Goal: Task Accomplishment & Management: Use online tool/utility

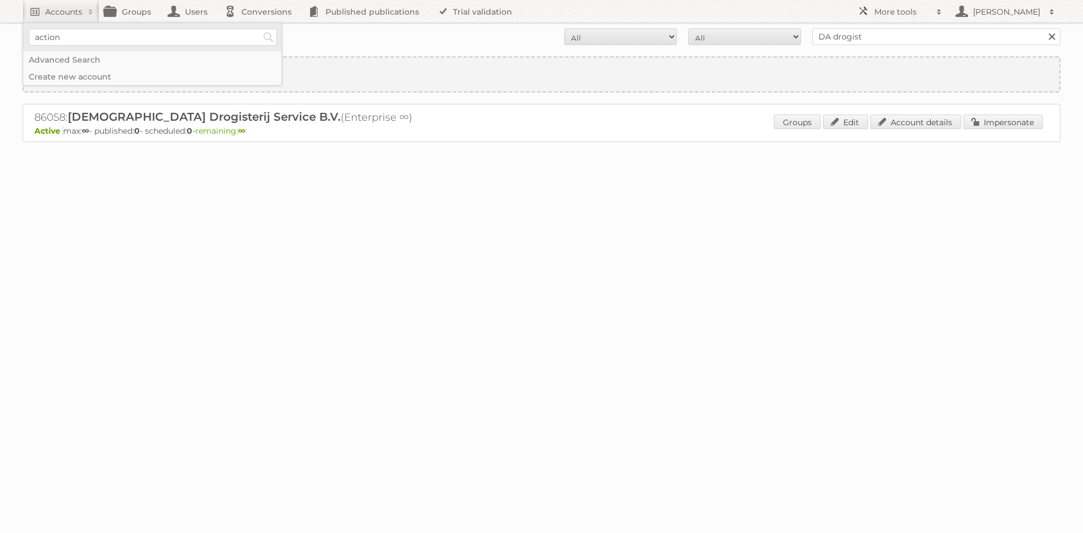
type input"] "action"
click at [260, 29] on input "Search" at bounding box center [268, 37] width 17 height 17
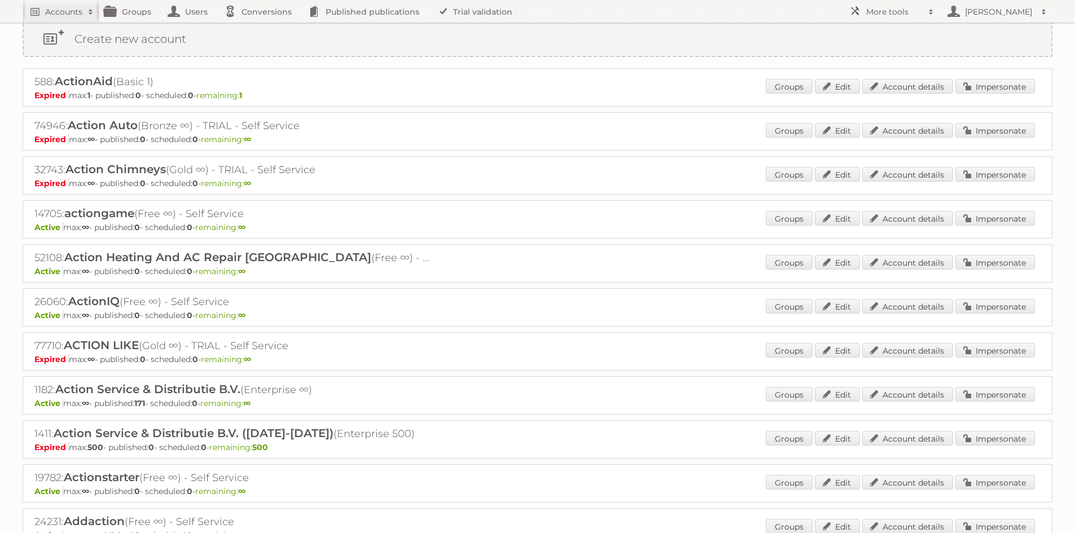
scroll to position [113, 0]
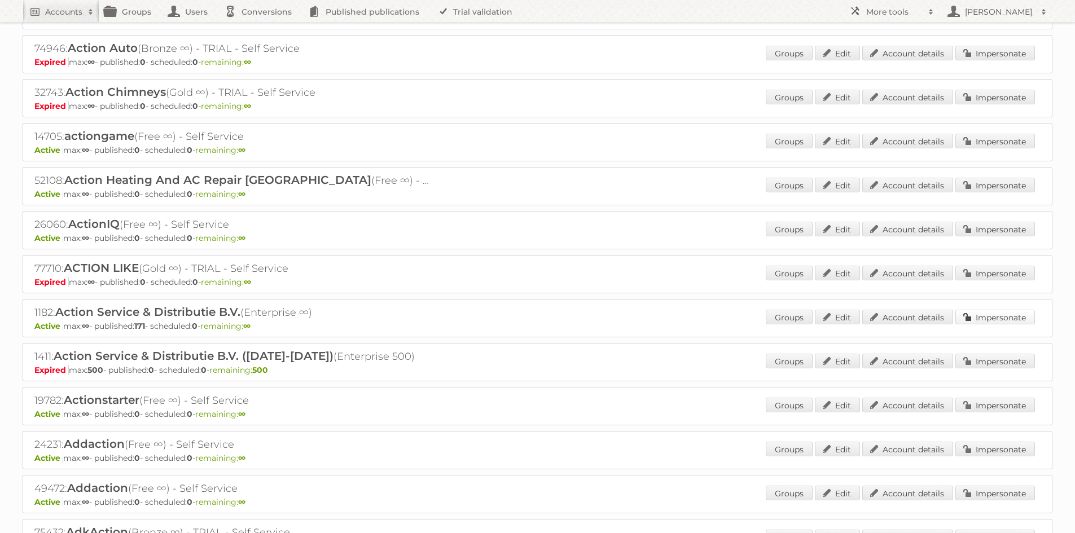
click at [976, 314] on link "Impersonate" at bounding box center [995, 317] width 80 height 15
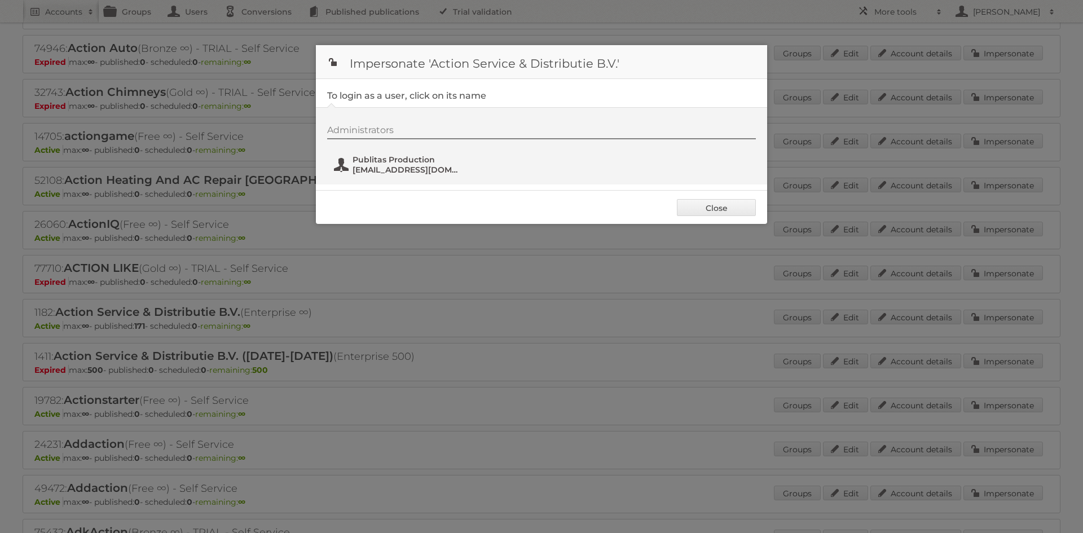
click at [443, 173] on span "fs+action@publitas.com" at bounding box center [407, 170] width 109 height 10
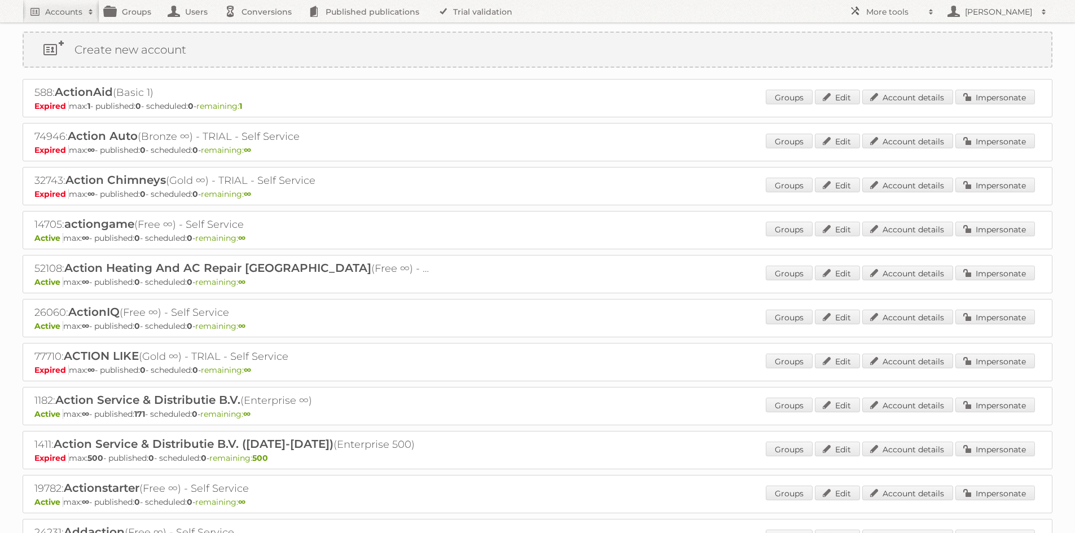
scroll to position [0, 0]
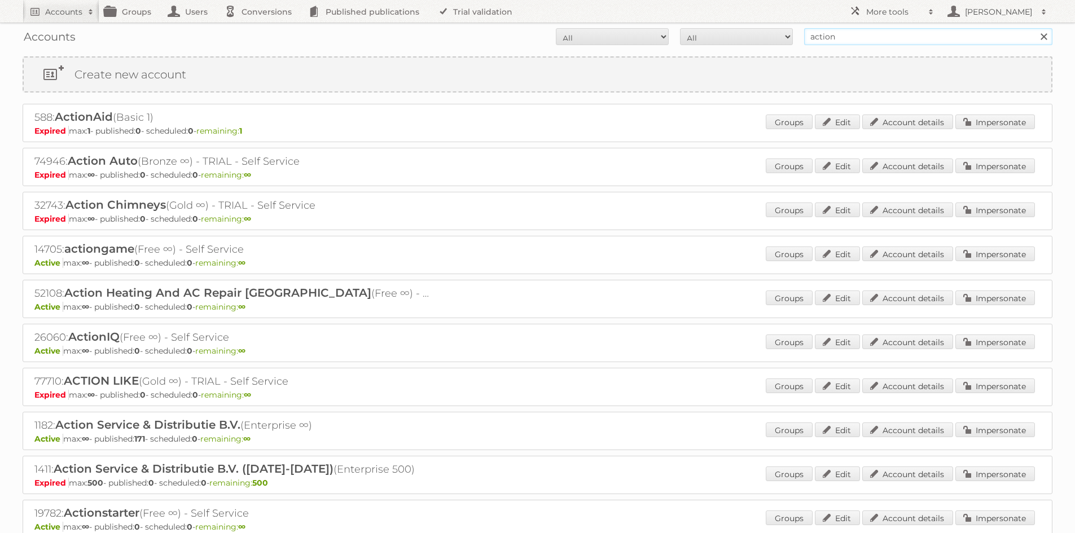
click at [866, 37] on input "action" at bounding box center [928, 36] width 248 height 17
type input "lars"
click at [1035, 28] on input "Search" at bounding box center [1043, 36] width 17 height 17
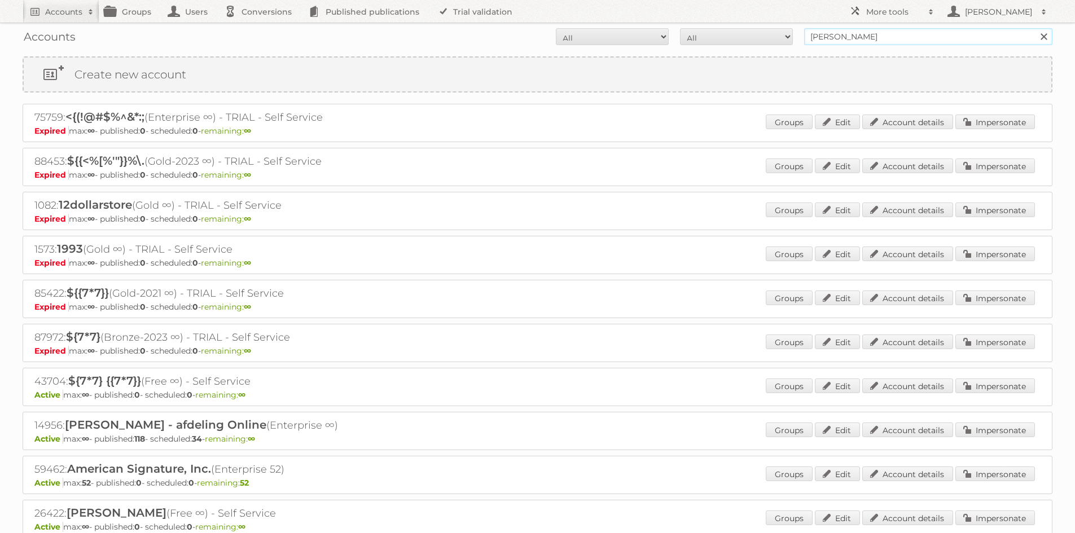
click at [856, 39] on input "lars" at bounding box center [928, 36] width 248 height 17
type input "scheuten"
click at [1035, 28] on input "Search" at bounding box center [1043, 36] width 17 height 17
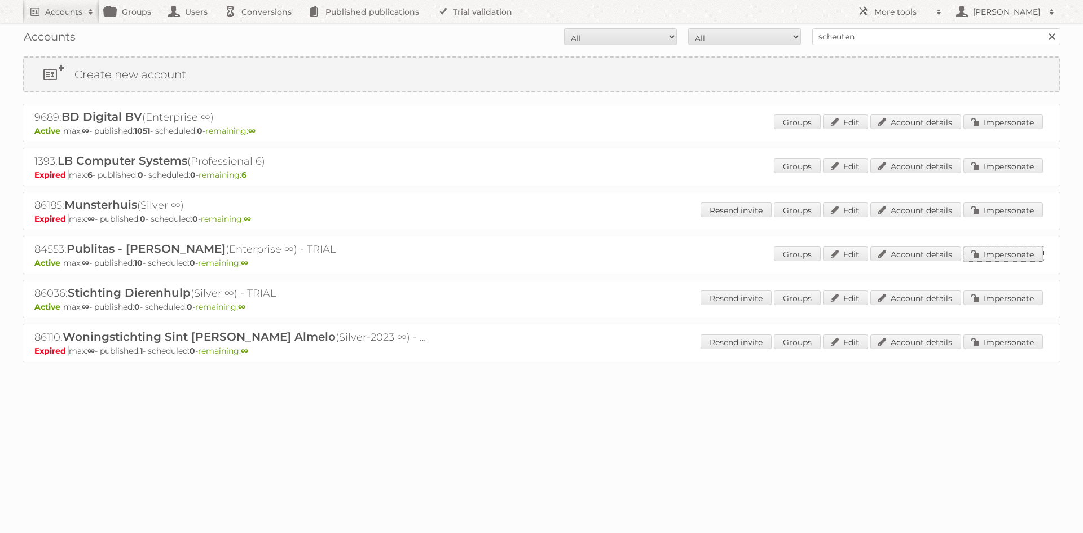
click at [1013, 259] on link "Impersonate" at bounding box center [1003, 254] width 80 height 15
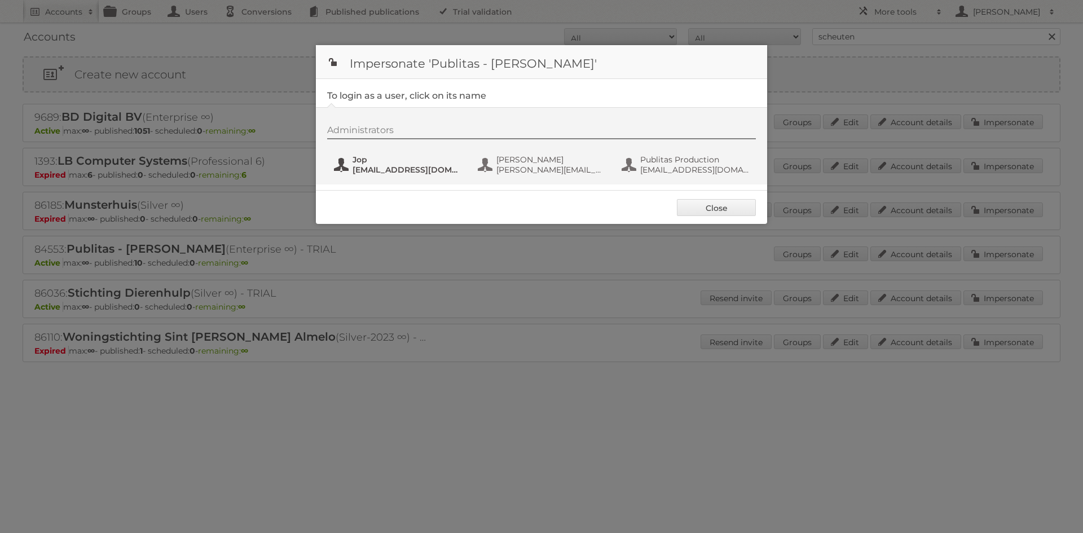
click at [381, 173] on span "[EMAIL_ADDRESS][DOMAIN_NAME]" at bounding box center [407, 170] width 109 height 10
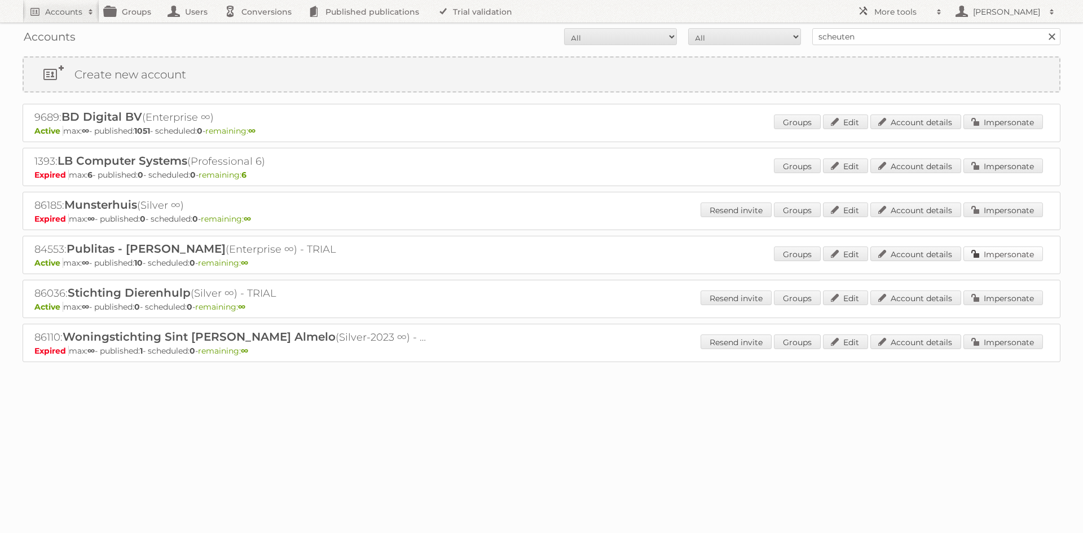
click at [989, 249] on link "Impersonate" at bounding box center [1003, 254] width 80 height 15
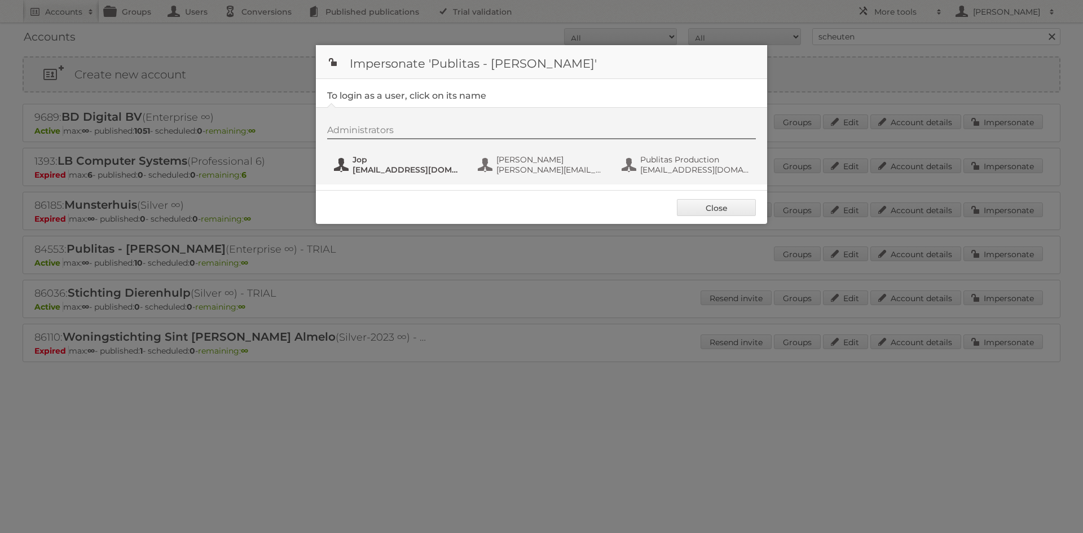
click at [348, 170] on button "Jop [EMAIL_ADDRESS][DOMAIN_NAME]" at bounding box center [399, 164] width 133 height 23
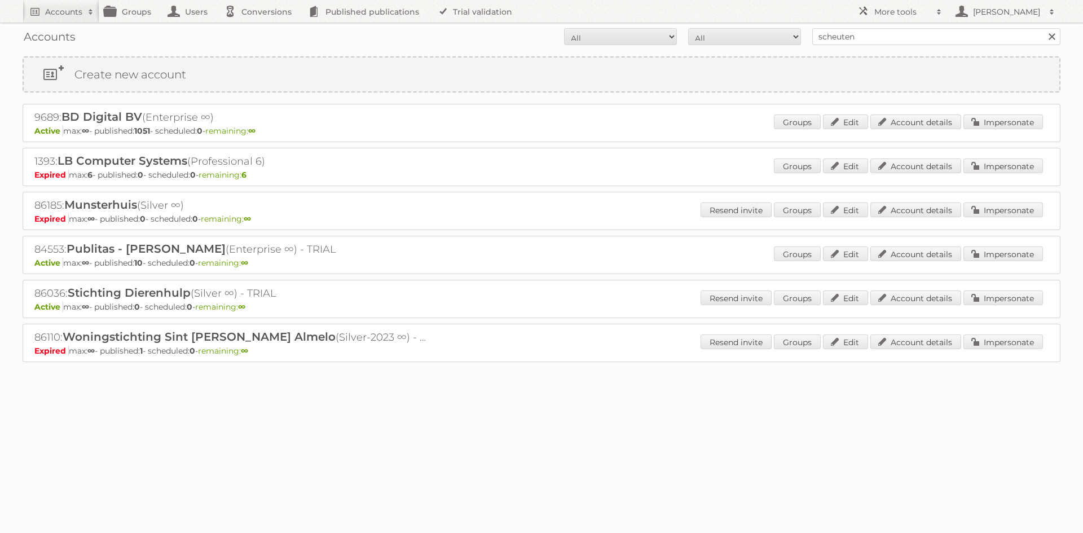
click at [796, 11] on nav "Accounts Search Advanced Search Create new account Groups Users Conversions Pub…" at bounding box center [542, 11] width 1038 height 23
click at [635, 16] on nav "Accounts Search Advanced Search Create new account Groups Users Conversions Pub…" at bounding box center [542, 11] width 1038 height 23
